Goal: Information Seeking & Learning: Learn about a topic

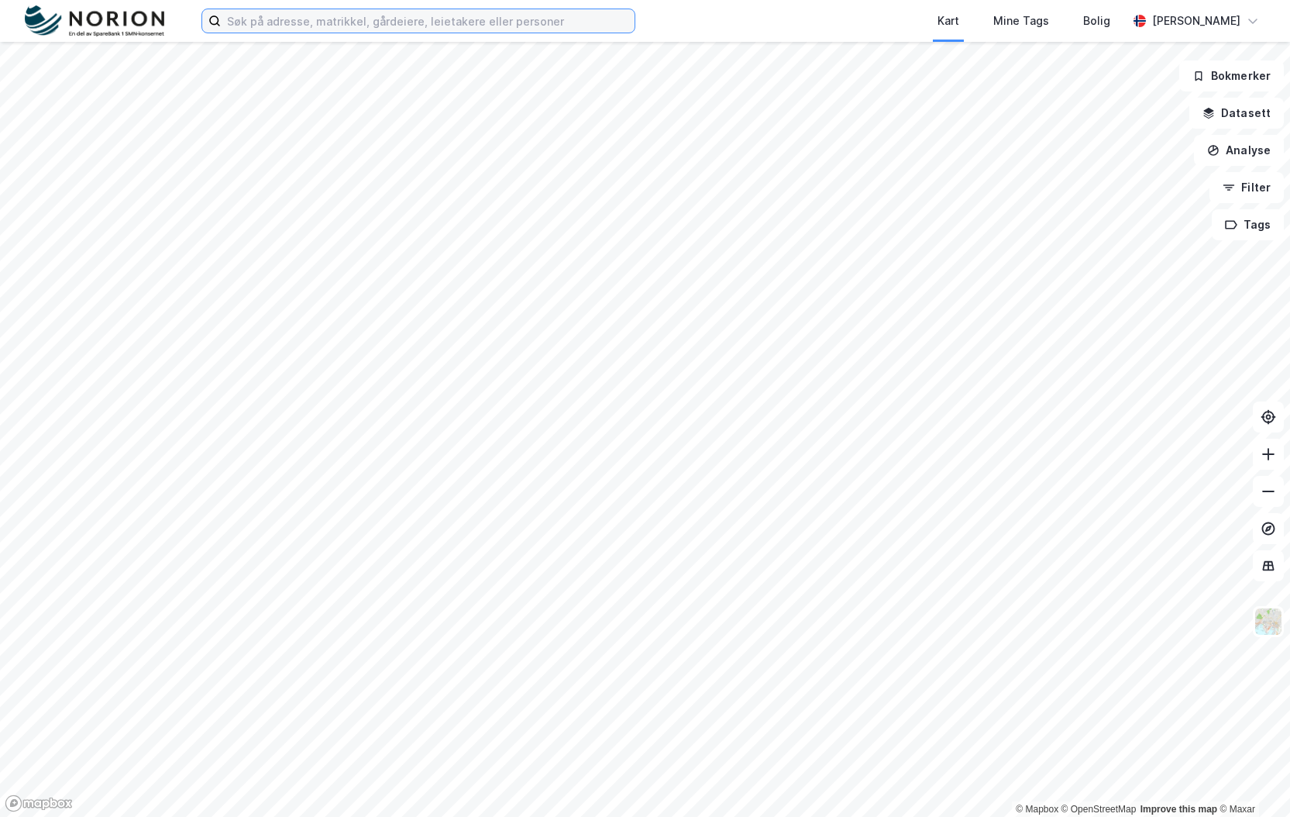
click at [281, 11] on input at bounding box center [428, 20] width 414 height 23
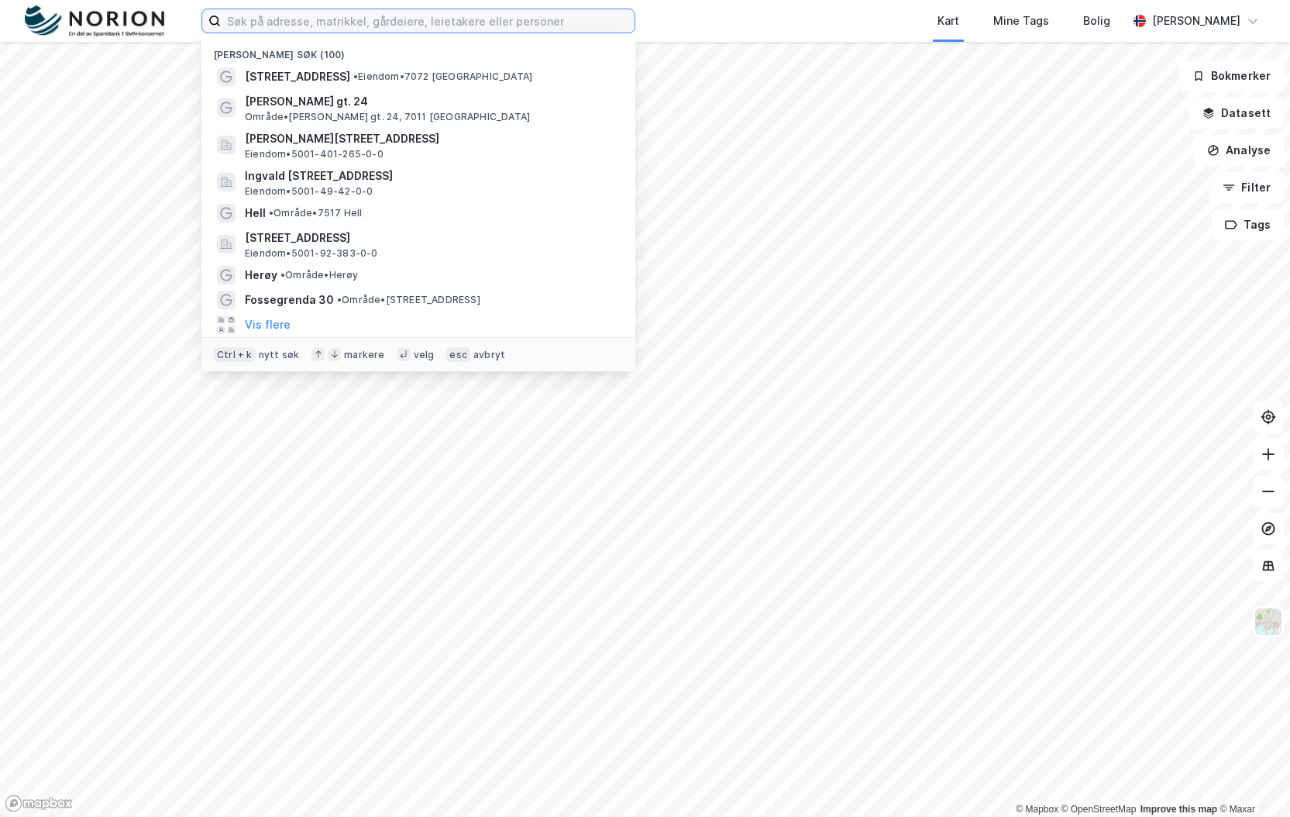
click at [295, 31] on input at bounding box center [428, 20] width 414 height 23
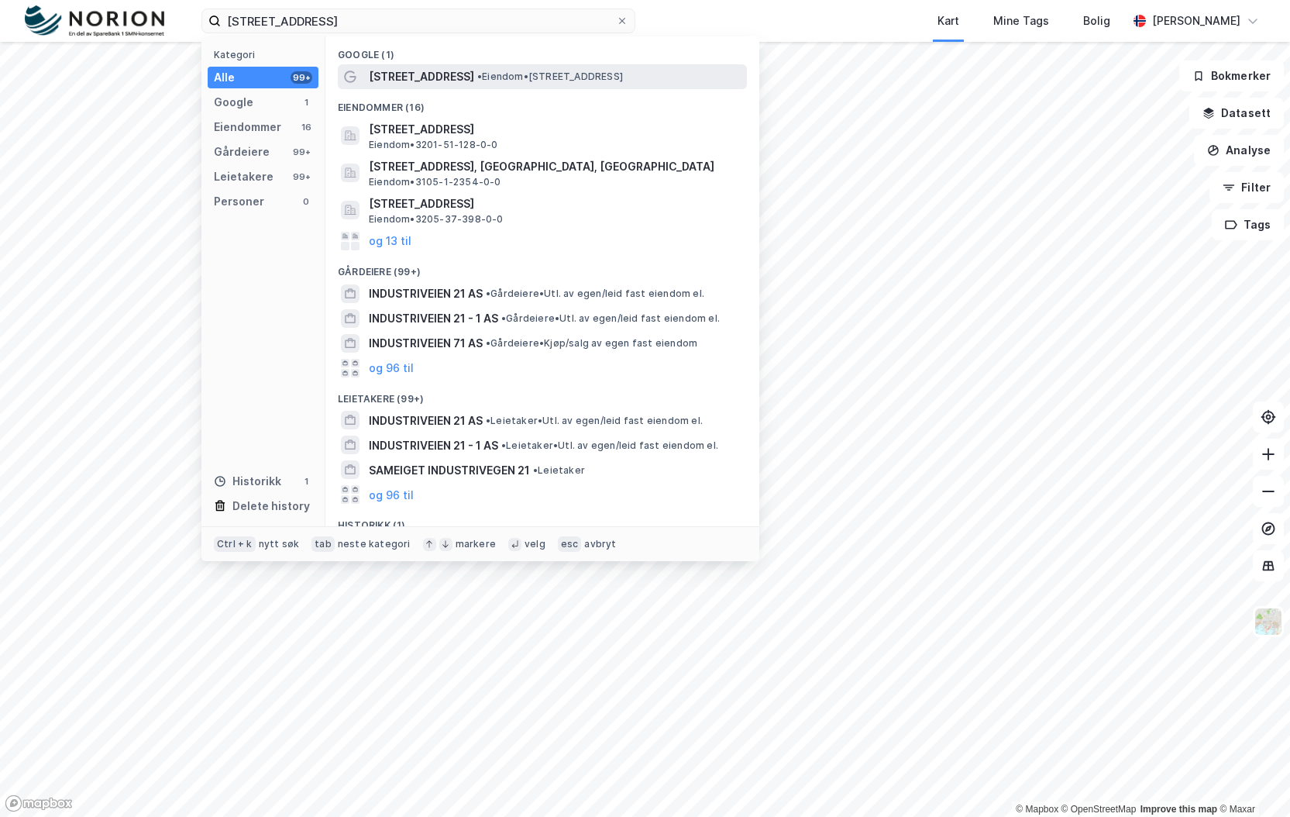
click at [406, 76] on span "[STREET_ADDRESS]" at bounding box center [421, 76] width 105 height 19
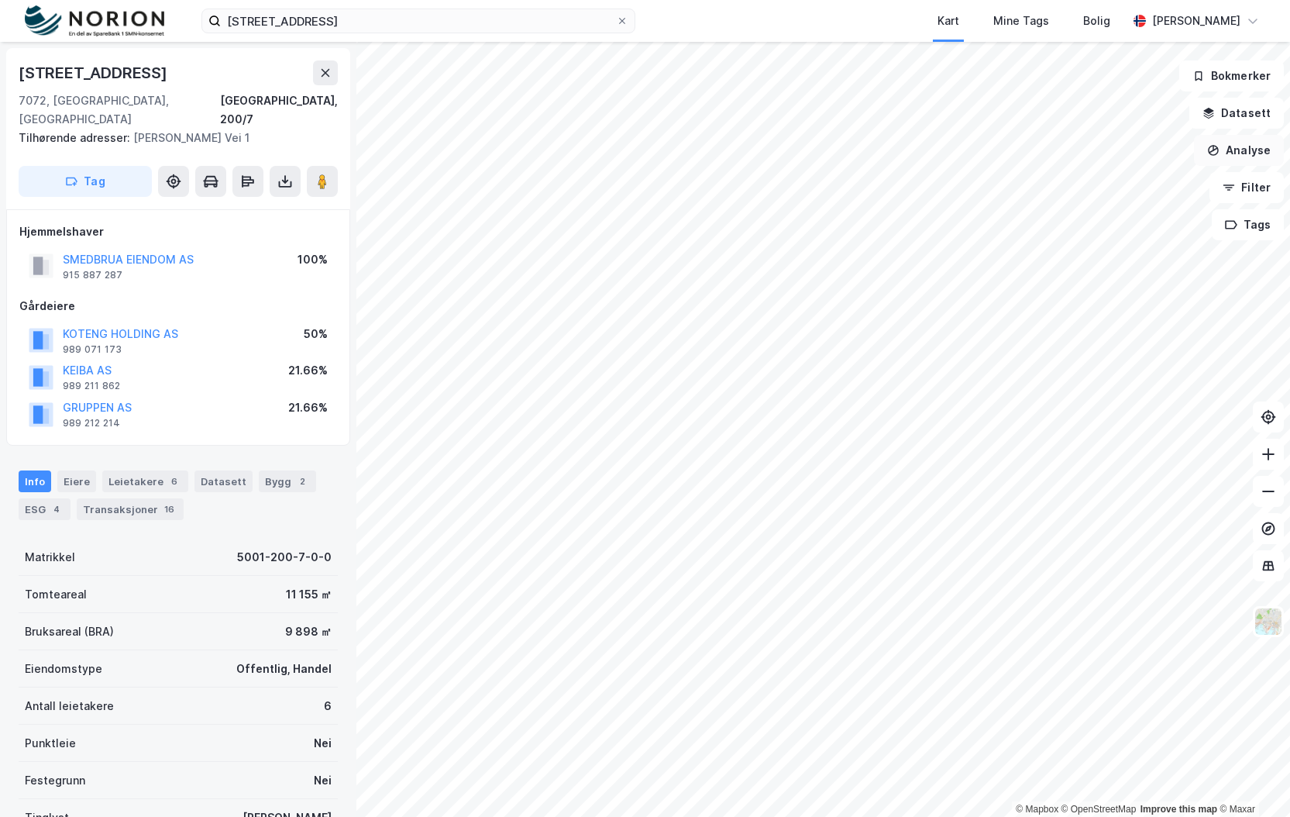
click at [1251, 150] on button "Analyse" at bounding box center [1239, 150] width 90 height 31
click at [1072, 191] on div "Tegn område" at bounding box center [1095, 183] width 178 height 26
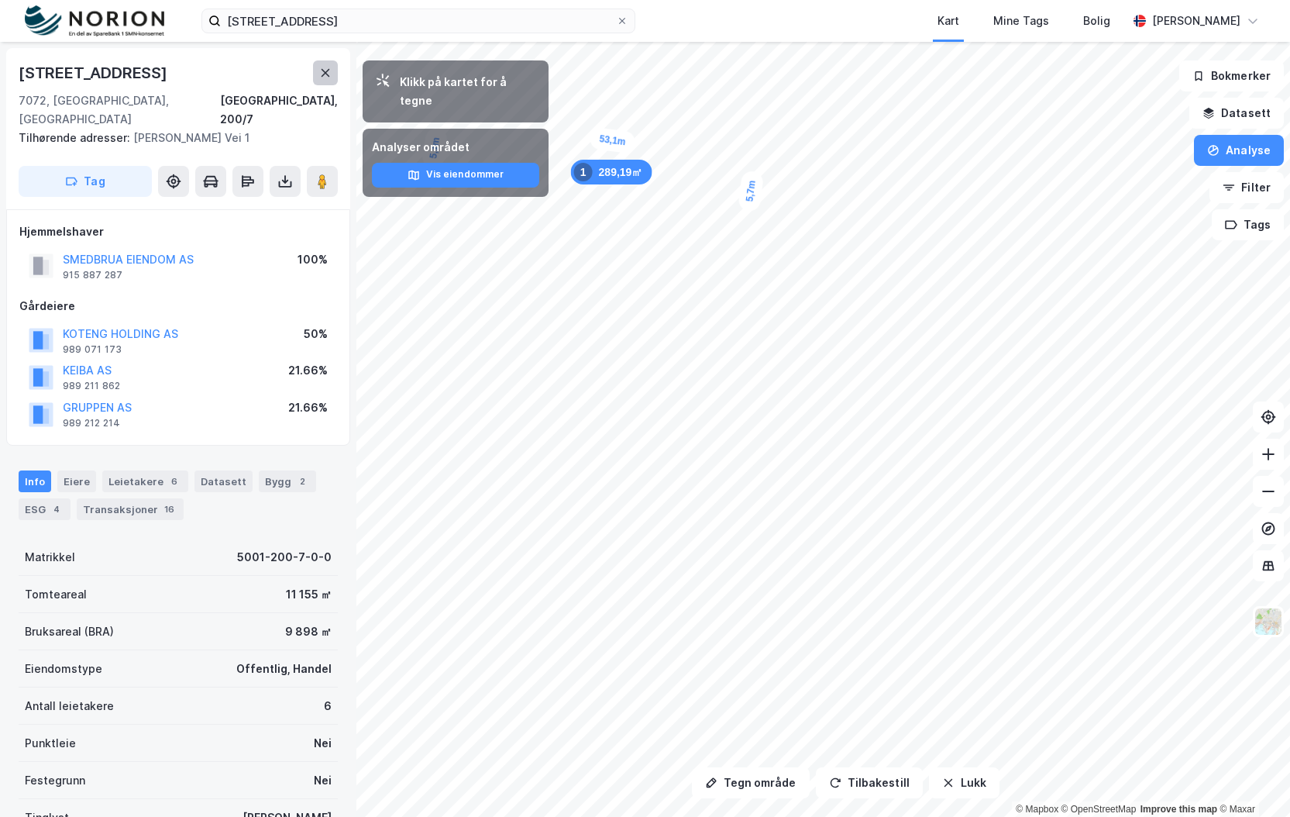
click at [336, 73] on button at bounding box center [325, 72] width 25 height 25
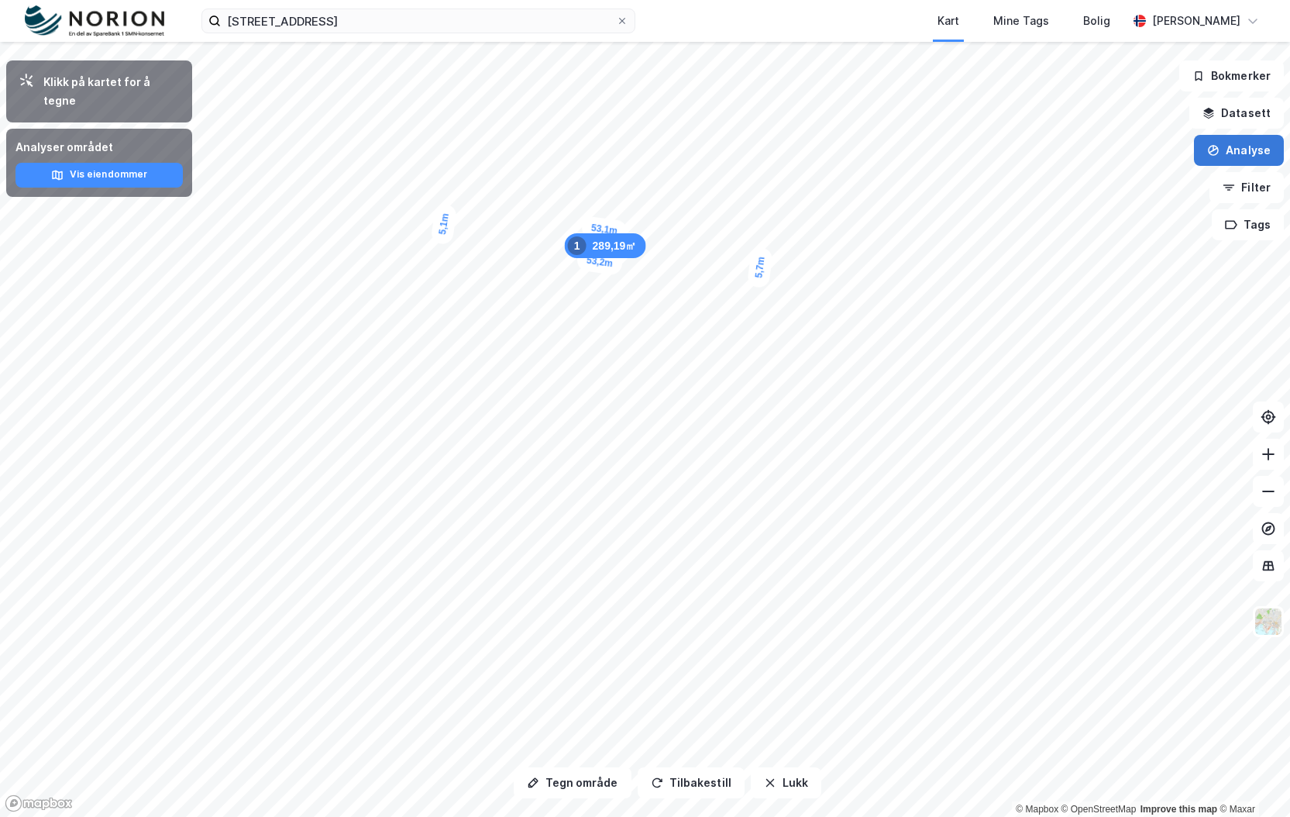
click at [1240, 156] on button "Analyse" at bounding box center [1239, 150] width 90 height 31
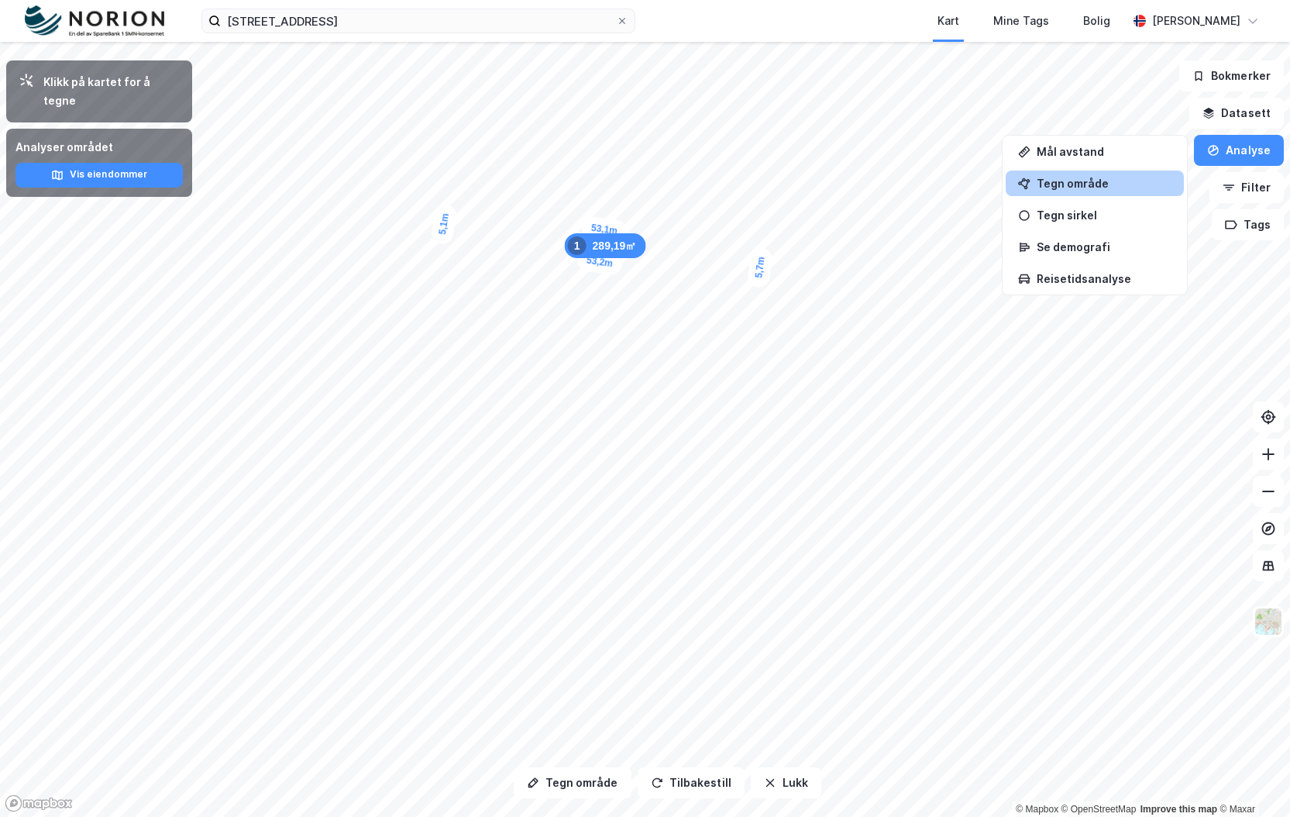
click at [1052, 180] on div "Tegn område" at bounding box center [1104, 183] width 135 height 13
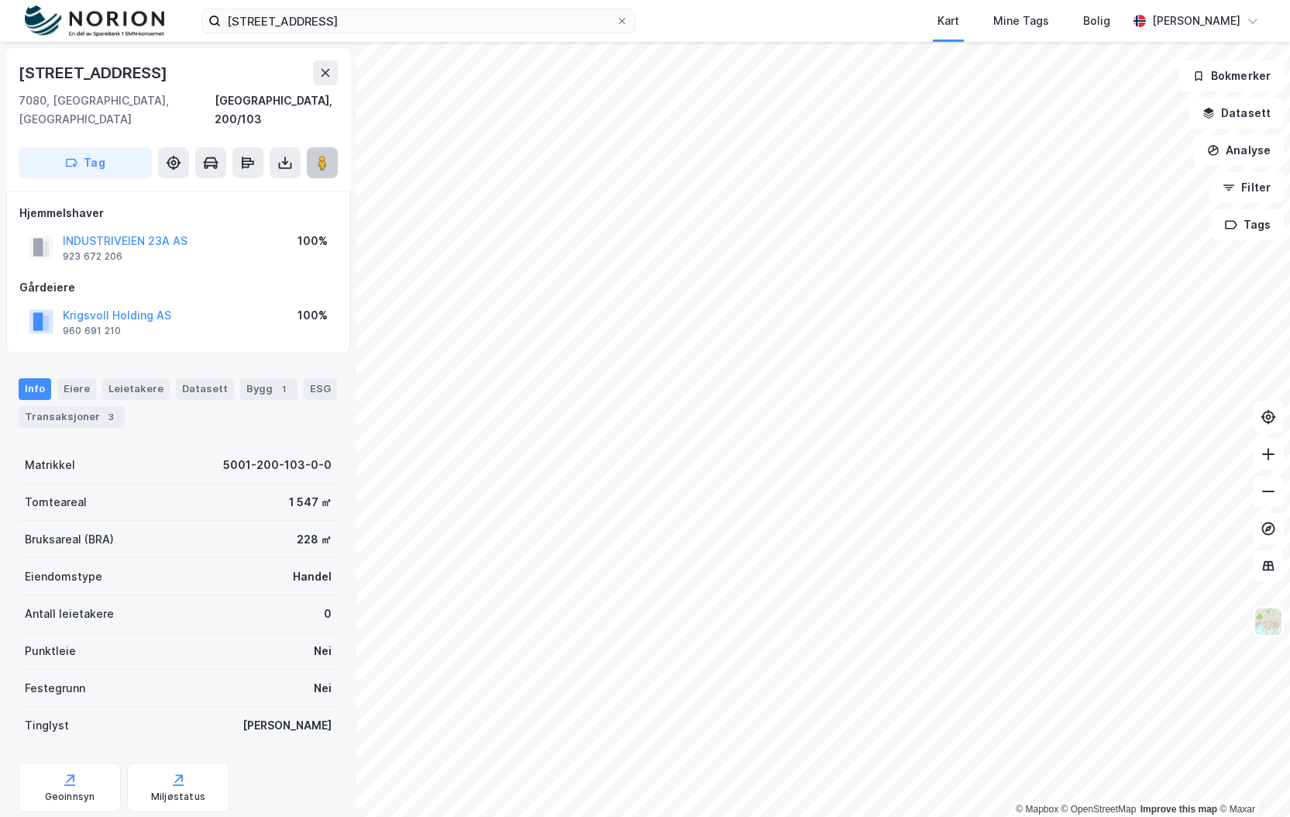
click at [318, 155] on image at bounding box center [322, 162] width 9 height 15
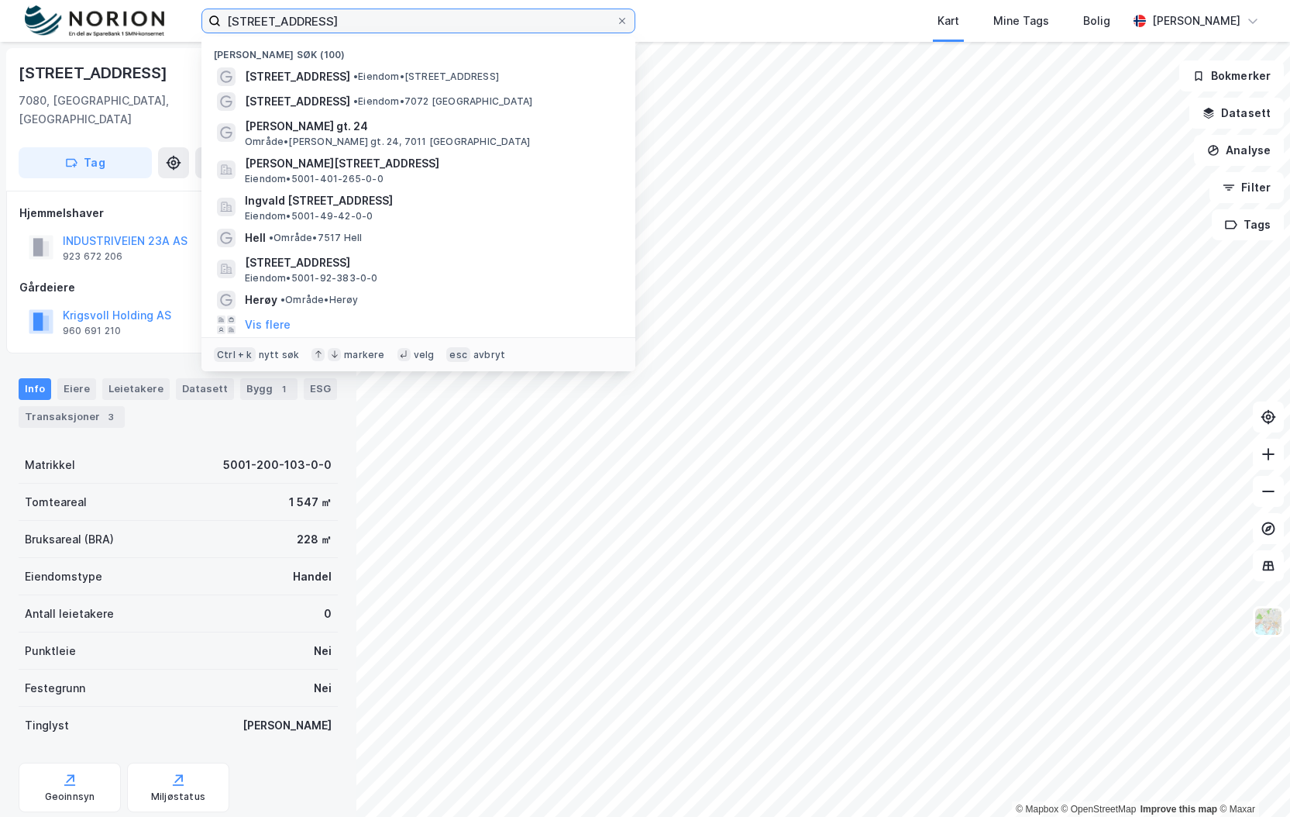
drag, startPoint x: 346, startPoint y: 26, endPoint x: -2, endPoint y: 16, distance: 348.8
click at [0, 16] on html "industriveien 21 Nylige søk (100) [STREET_ADDRESS] • Eiendom • [STREET_ADDRESS]…" at bounding box center [645, 408] width 1290 height 817
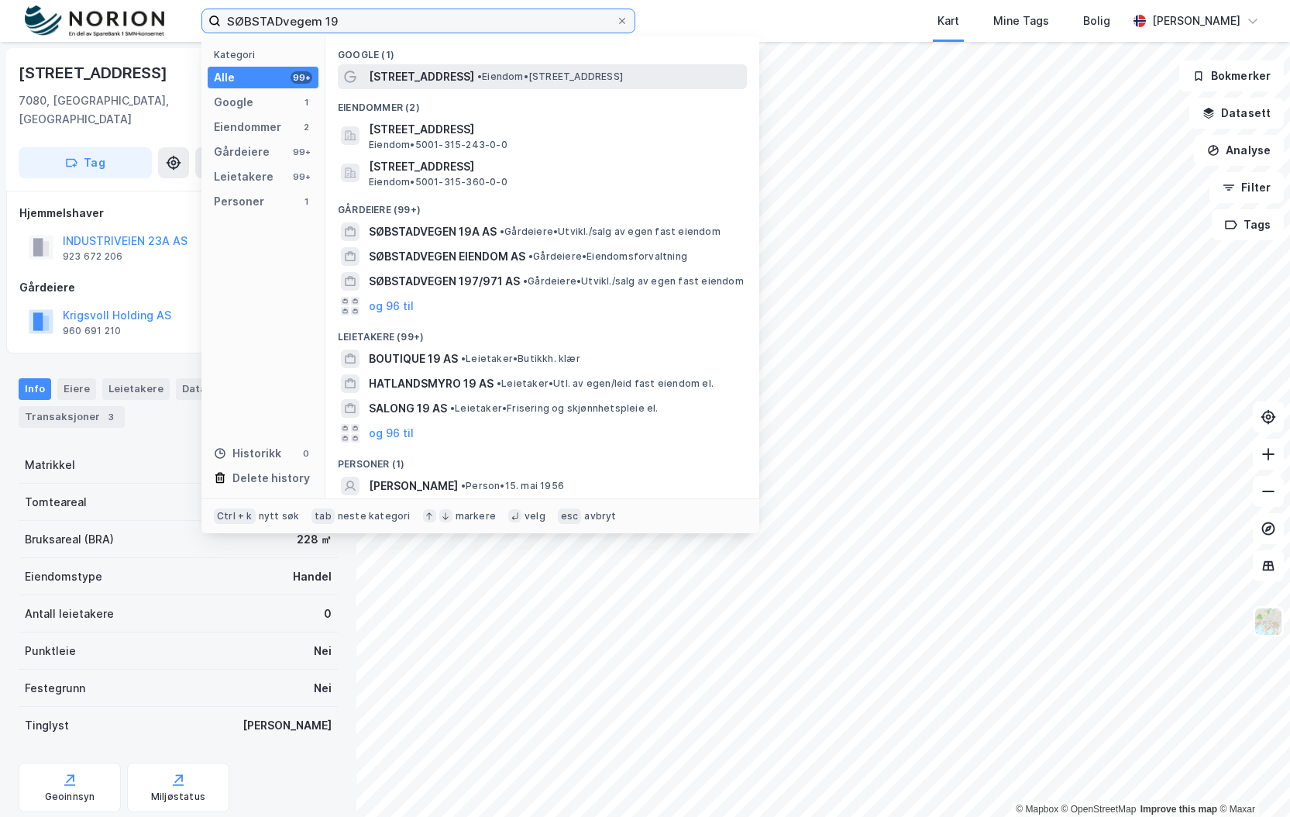
type input "SØBSTADvegem 19"
click at [500, 76] on span "• Eiendom • [STREET_ADDRESS]" at bounding box center [550, 77] width 146 height 12
